Goal: Transaction & Acquisition: Purchase product/service

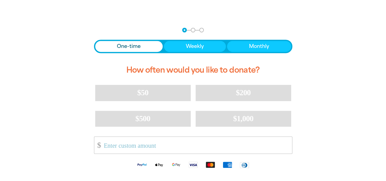
scroll to position [122, 0]
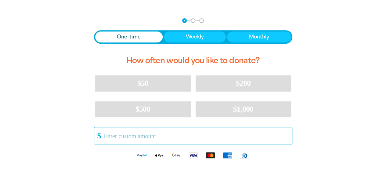
click at [130, 138] on input "Other Amount" at bounding box center [195, 135] width 192 height 17
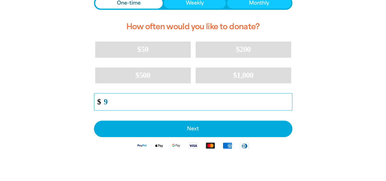
scroll to position [183, 0]
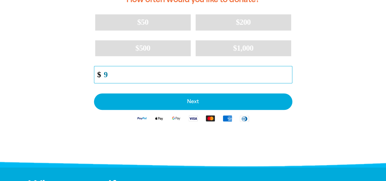
drag, startPoint x: 124, startPoint y: 74, endPoint x: 102, endPoint y: 72, distance: 21.5
click at [102, 72] on input "9" at bounding box center [195, 74] width 192 height 17
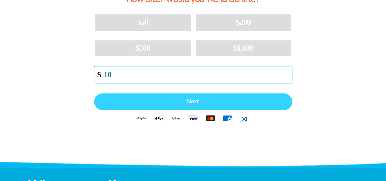
type input "10"
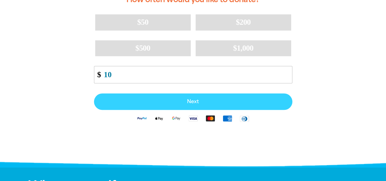
click at [173, 100] on span "Next" at bounding box center [193, 101] width 185 height 5
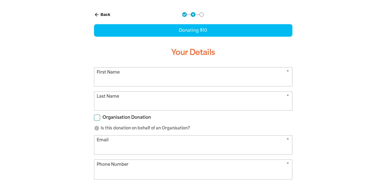
select select "AU"
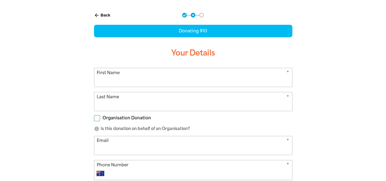
click at [155, 77] on input "First Name" at bounding box center [193, 77] width 198 height 19
type input "[PERSON_NAME]"
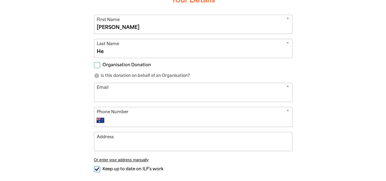
scroll to position [188, 0]
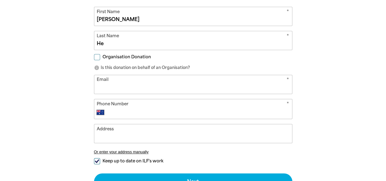
type input "He"
click at [145, 88] on input "Email" at bounding box center [193, 84] width 198 height 19
type input "a"
type input "[PERSON_NAME][EMAIL_ADDRESS][DOMAIN_NAME]"
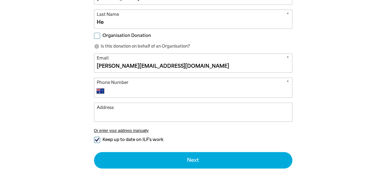
scroll to position [219, 0]
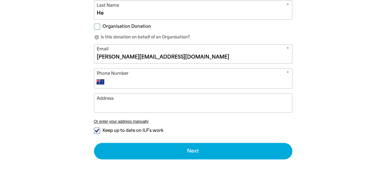
click at [97, 128] on input "Keep up to date on ILF's work" at bounding box center [97, 130] width 6 height 6
checkbox input "false"
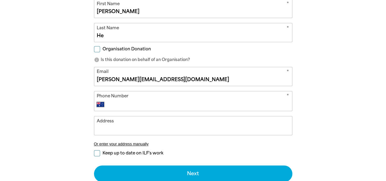
scroll to position [188, 0]
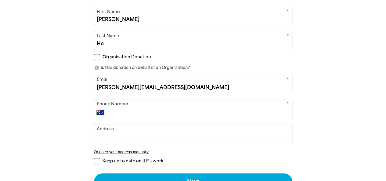
click at [123, 112] on input "Phone Number" at bounding box center [199, 112] width 180 height 7
type input "421241386"
click at [123, 88] on input "[PERSON_NAME][EMAIL_ADDRESS][DOMAIN_NAME]" at bounding box center [193, 84] width 198 height 19
drag, startPoint x: 167, startPoint y: 88, endPoint x: 117, endPoint y: 88, distance: 49.1
click at [117, 88] on input "[PERSON_NAME][EMAIL_ADDRESS][DOMAIN_NAME]" at bounding box center [193, 84] width 198 height 19
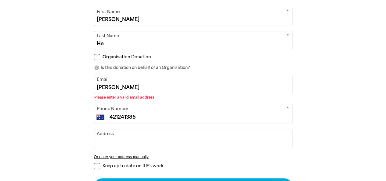
type input "[PERSON_NAME][EMAIL_ADDRESS][DOMAIN_NAME]"
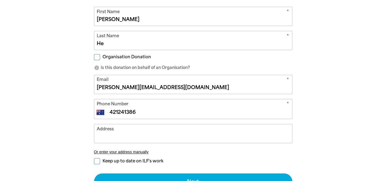
drag, startPoint x: 144, startPoint y: 110, endPoint x: 107, endPoint y: 111, distance: 36.9
click at [107, 111] on div "International [GEOGRAPHIC_DATA] [GEOGRAPHIC_DATA] [GEOGRAPHIC_DATA] [GEOGRAPHIC…" at bounding box center [193, 112] width 192 height 7
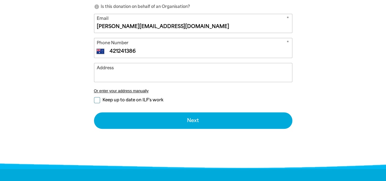
click at [116, 75] on input "Address" at bounding box center [193, 72] width 198 height 19
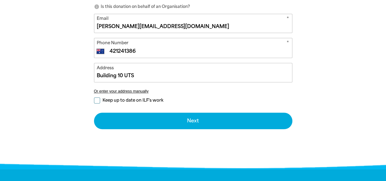
drag, startPoint x: 130, startPoint y: 73, endPoint x: 86, endPoint y: 72, distance: 44.2
click at [86, 72] on div "arrow_back Back Step 1 Step 2 Step 3 Donating $10 Your Details * First Name [PE…" at bounding box center [192, 9] width 213 height 253
paste input "[STREET_ADDRESS][PERSON_NAME] (or [GEOGRAPHIC_DATA]) [GEOGRAPHIC_DATA] 2007"
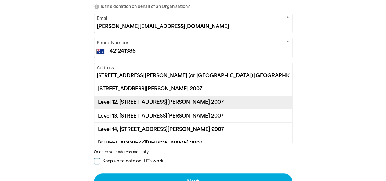
click at [121, 102] on div "Level 12, [STREET_ADDRESS][PERSON_NAME] 2007" at bounding box center [193, 101] width 198 height 13
type input "Level 12, [STREET_ADDRESS][PERSON_NAME] 2007"
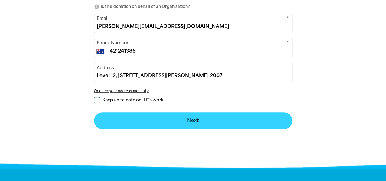
click at [164, 120] on button "Next chevron_right" at bounding box center [193, 120] width 198 height 16
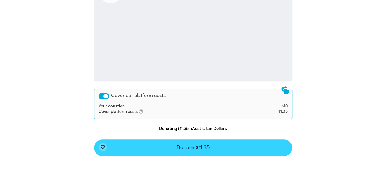
click at [221, 150] on button "favorite_border Donate $11.35" at bounding box center [193, 147] width 198 height 16
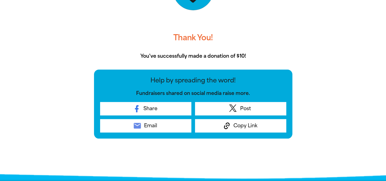
scroll to position [158, 0]
